Goal: Information Seeking & Learning: Learn about a topic

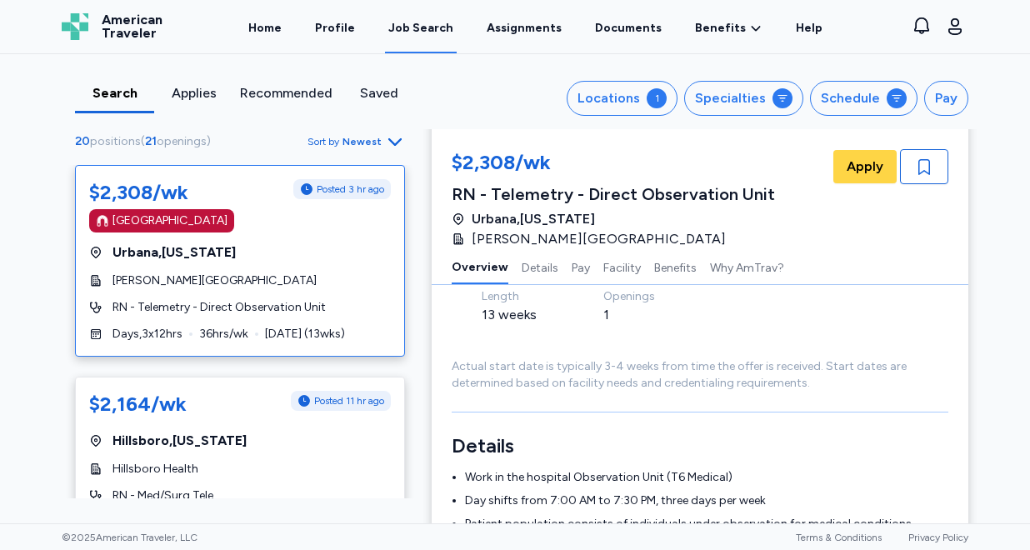
click at [283, 246] on div "[GEOGRAPHIC_DATA] , [US_STATE]" at bounding box center [240, 253] width 302 height 20
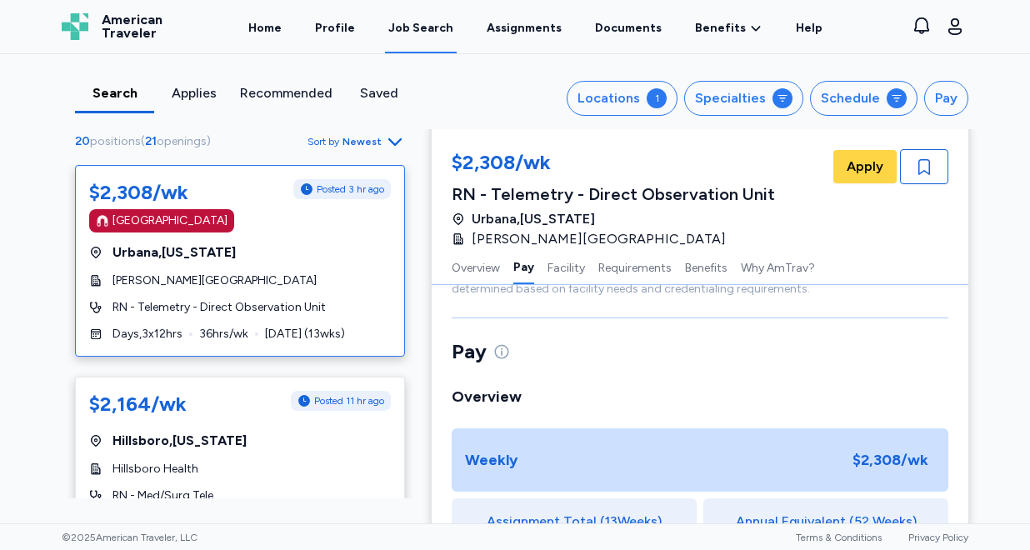
scroll to position [66, 0]
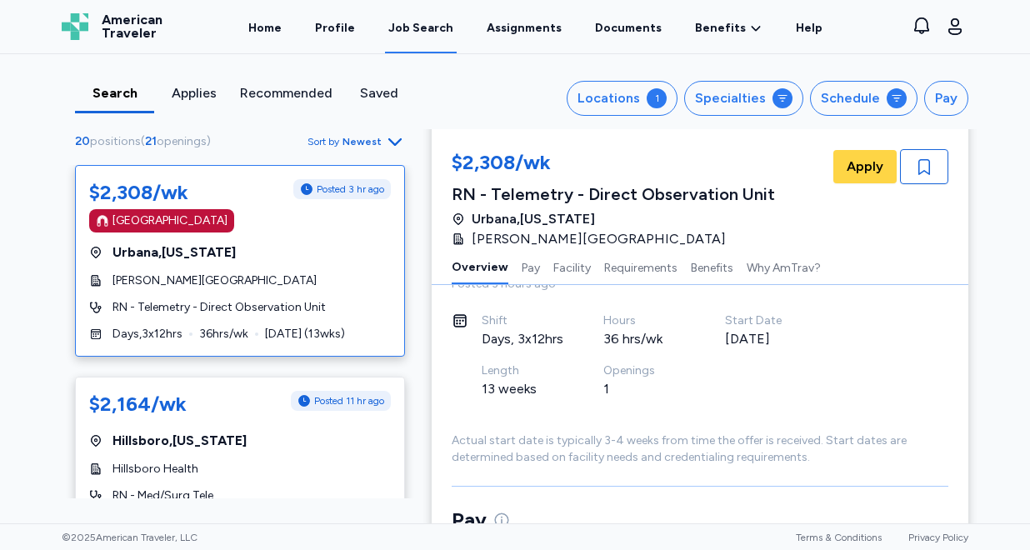
click at [387, 134] on icon "button" at bounding box center [395, 142] width 20 height 20
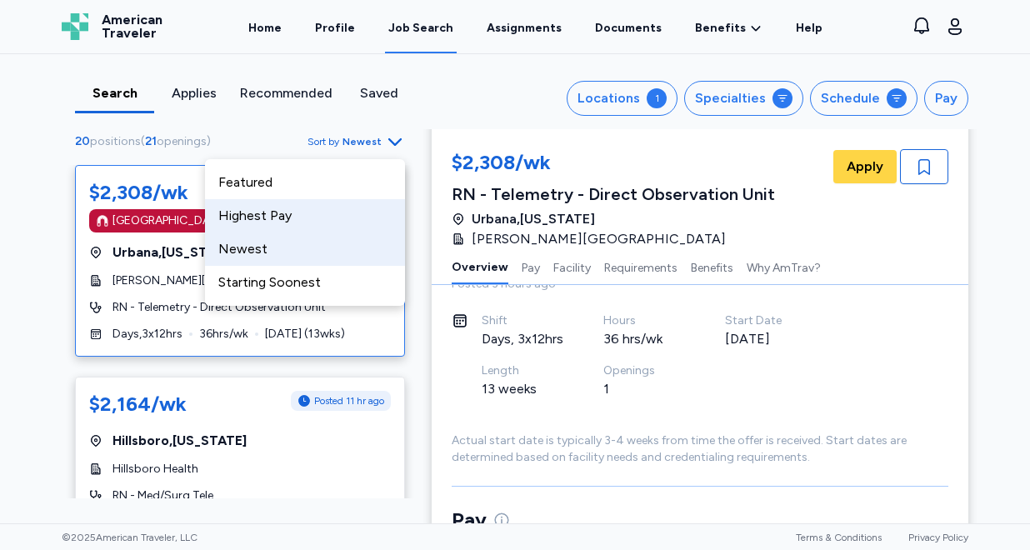
click at [331, 218] on div "Highest Pay" at bounding box center [305, 215] width 200 height 33
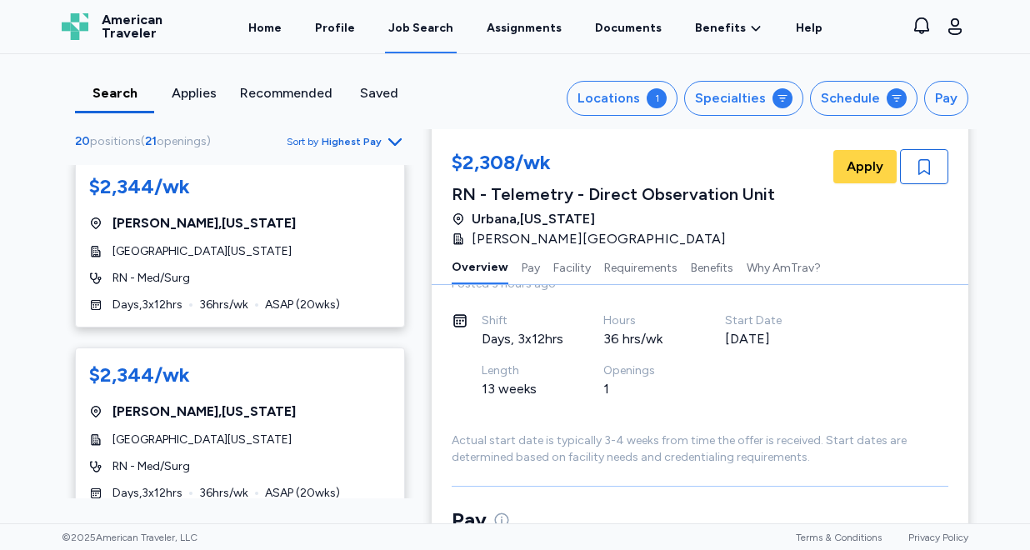
scroll to position [398, 0]
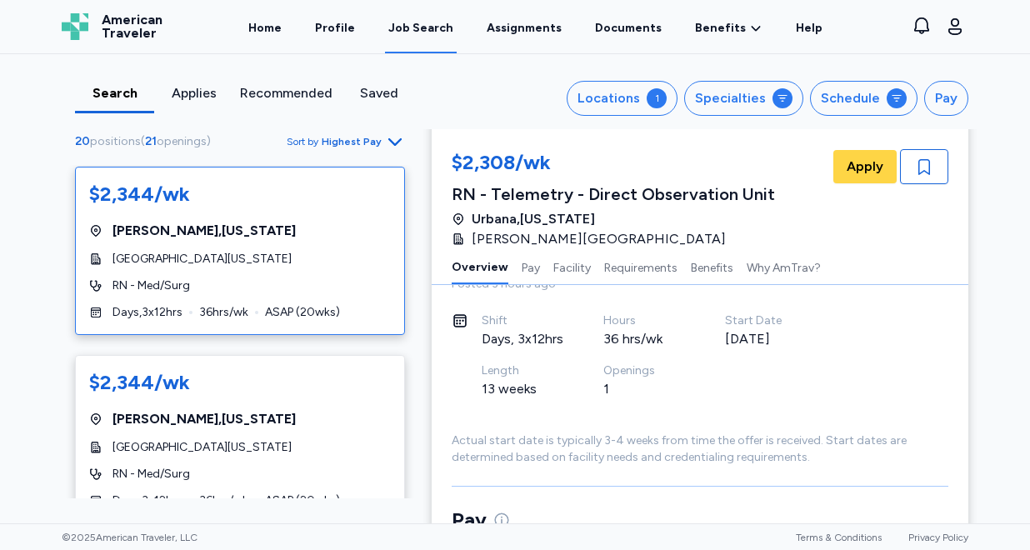
click at [323, 237] on div "[GEOGRAPHIC_DATA] , [US_STATE]" at bounding box center [240, 231] width 302 height 20
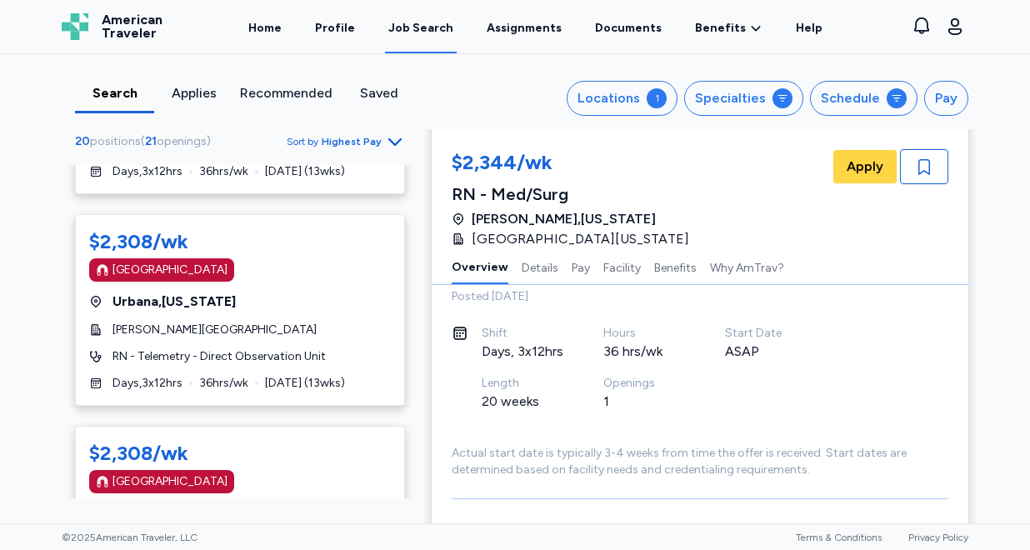
scroll to position [1544, 0]
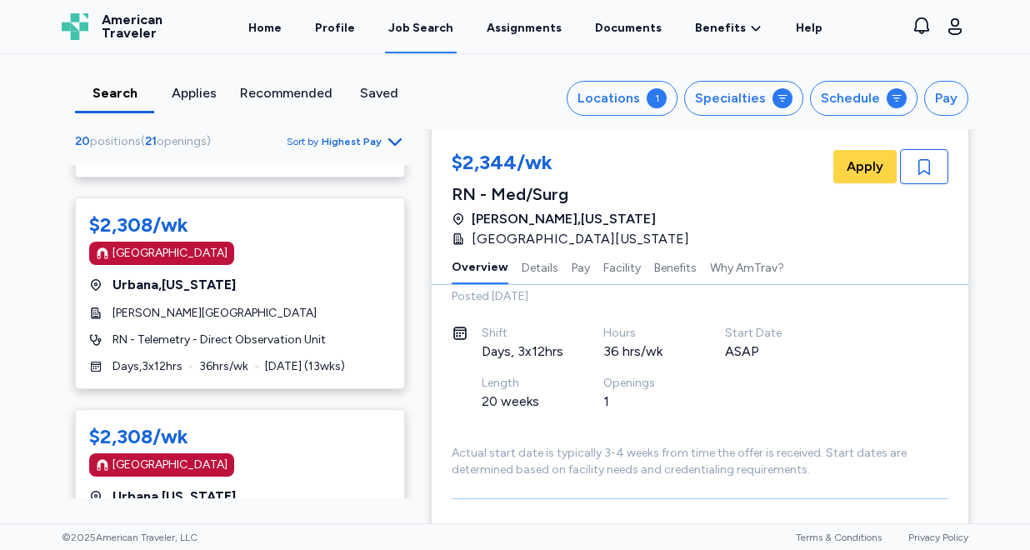
click at [295, 284] on div "[GEOGRAPHIC_DATA] , [US_STATE]" at bounding box center [240, 285] width 302 height 20
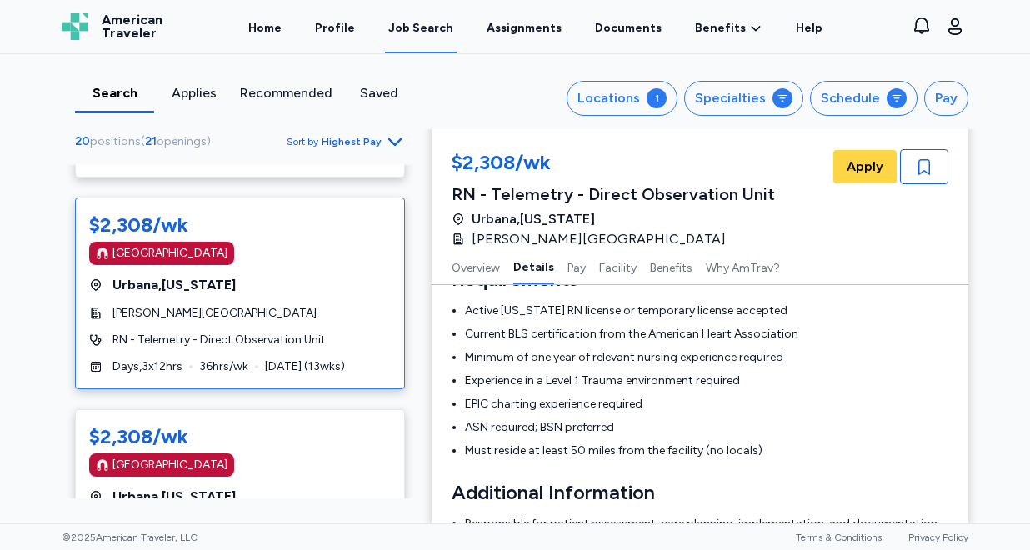
scroll to position [474, 0]
